Goal: Find specific page/section: Find specific page/section

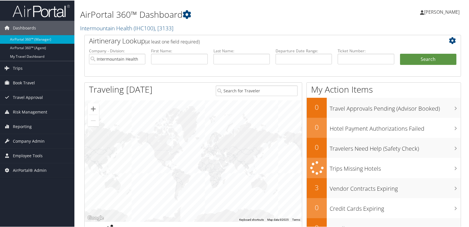
drag, startPoint x: 12, startPoint y: 207, endPoint x: 82, endPoint y: 186, distance: 72.7
click at [14, 207] on div "Dashboards AirPortal 360™ (Manager) AirPortal 360™ (Agent) My Travel Dashboard …" at bounding box center [235, 186] width 471 height 373
click at [41, 144] on span "Company Admin" at bounding box center [29, 141] width 32 height 14
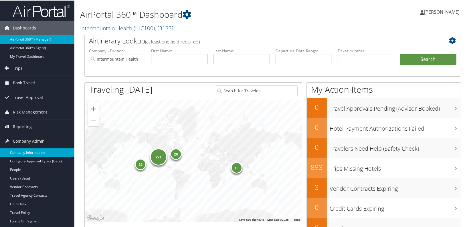
click at [35, 149] on link "Company Information" at bounding box center [37, 152] width 74 height 9
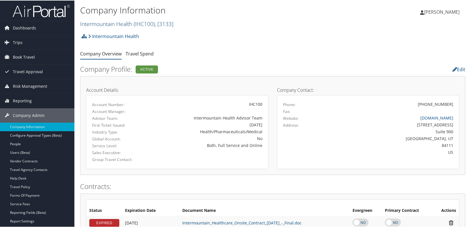
click at [117, 23] on link "Intermountain Health ( IHC100 ) , [ 3133 ]" at bounding box center [126, 23] width 93 height 8
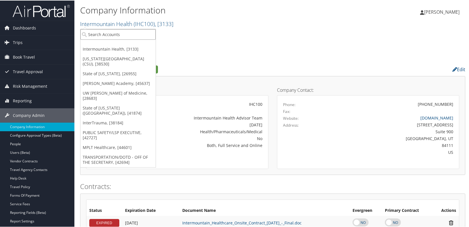
click at [107, 34] on input "search" at bounding box center [117, 34] width 75 height 11
type input "n.s.inter"
click at [234, 66] on h2 "Company Profile: Active" at bounding box center [207, 69] width 254 height 10
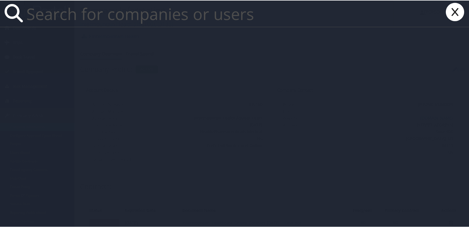
paste input "[PERSON_NAME]"
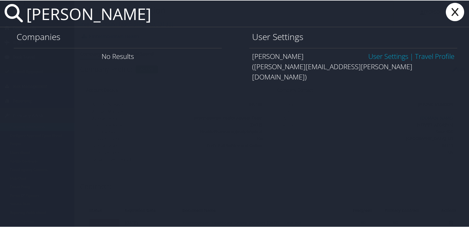
type input "[PERSON_NAME]"
click at [388, 55] on link "User Settings" at bounding box center [388, 55] width 40 height 9
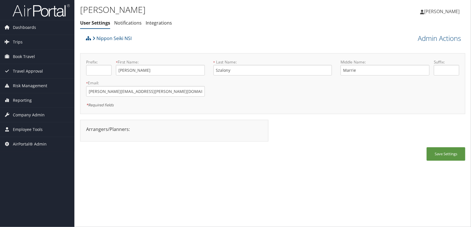
drag, startPoint x: 25, startPoint y: 176, endPoint x: 25, endPoint y: 160, distance: 16.3
click at [25, 176] on div "Dashboards AirPortal 360™ (Manager) AirPortal 360™ (Agent) My Travel Dashboard …" at bounding box center [235, 113] width 471 height 227
